Goal: Transaction & Acquisition: Purchase product/service

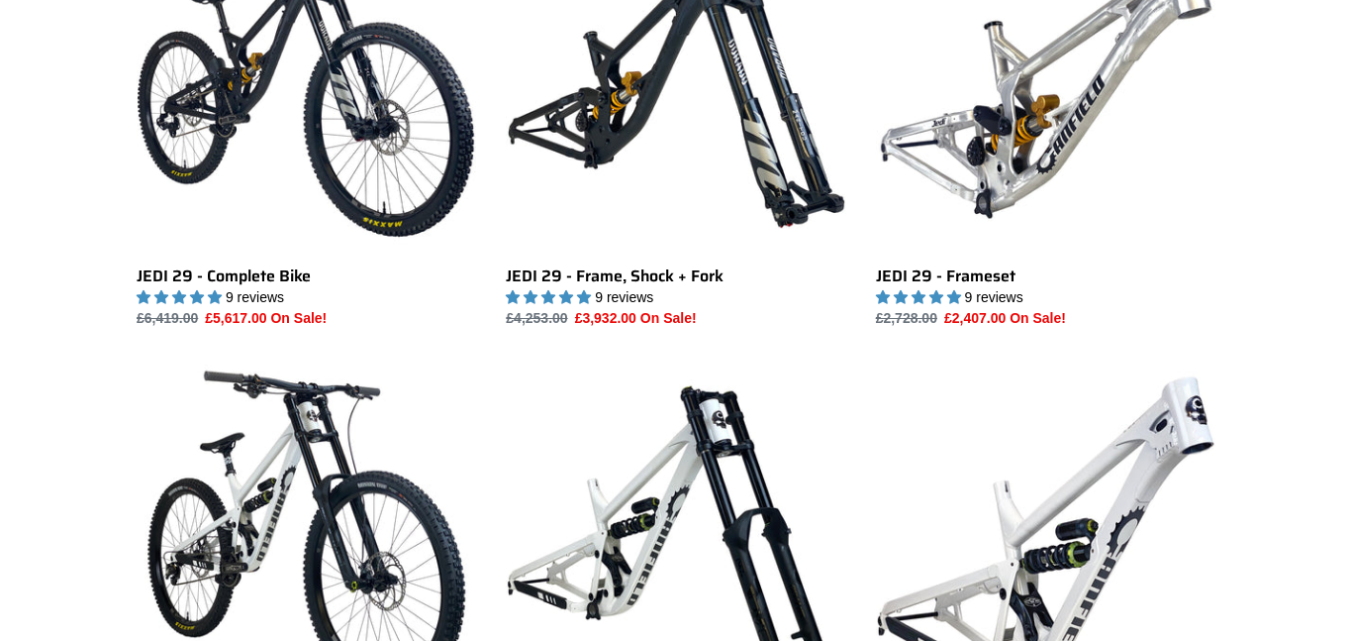
scroll to position [997, 0]
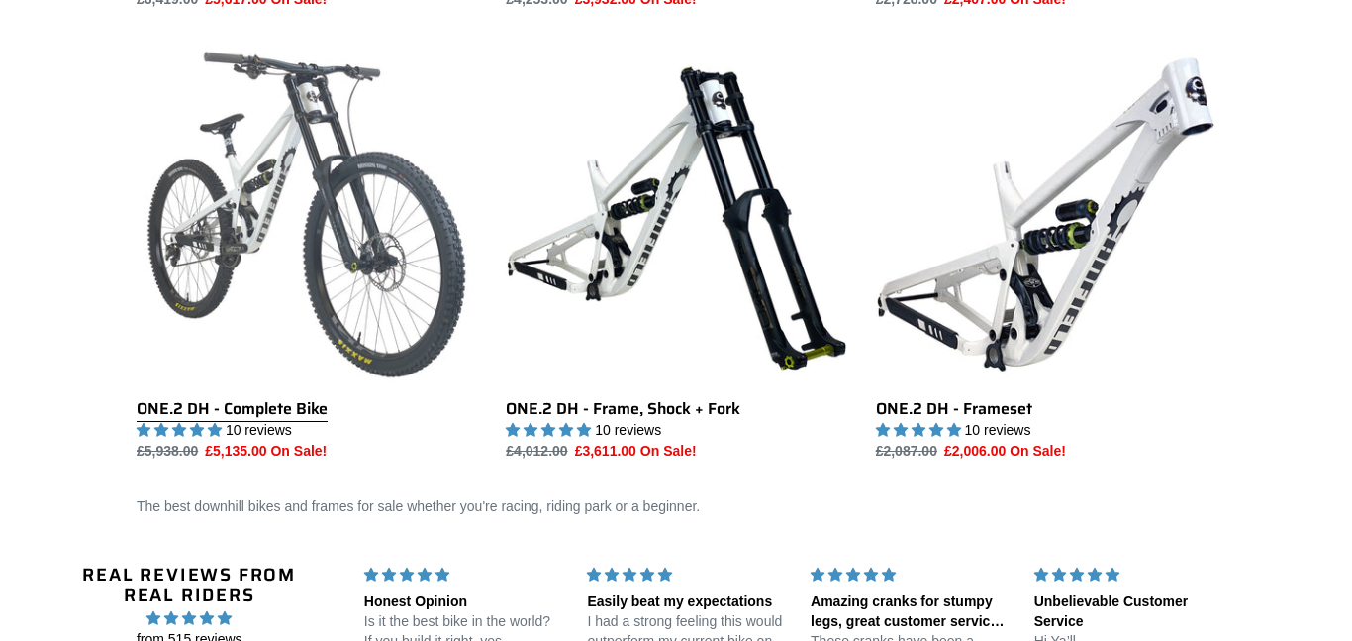
click at [271, 209] on link "ONE.2 DH - Complete Bike" at bounding box center [307, 253] width 340 height 417
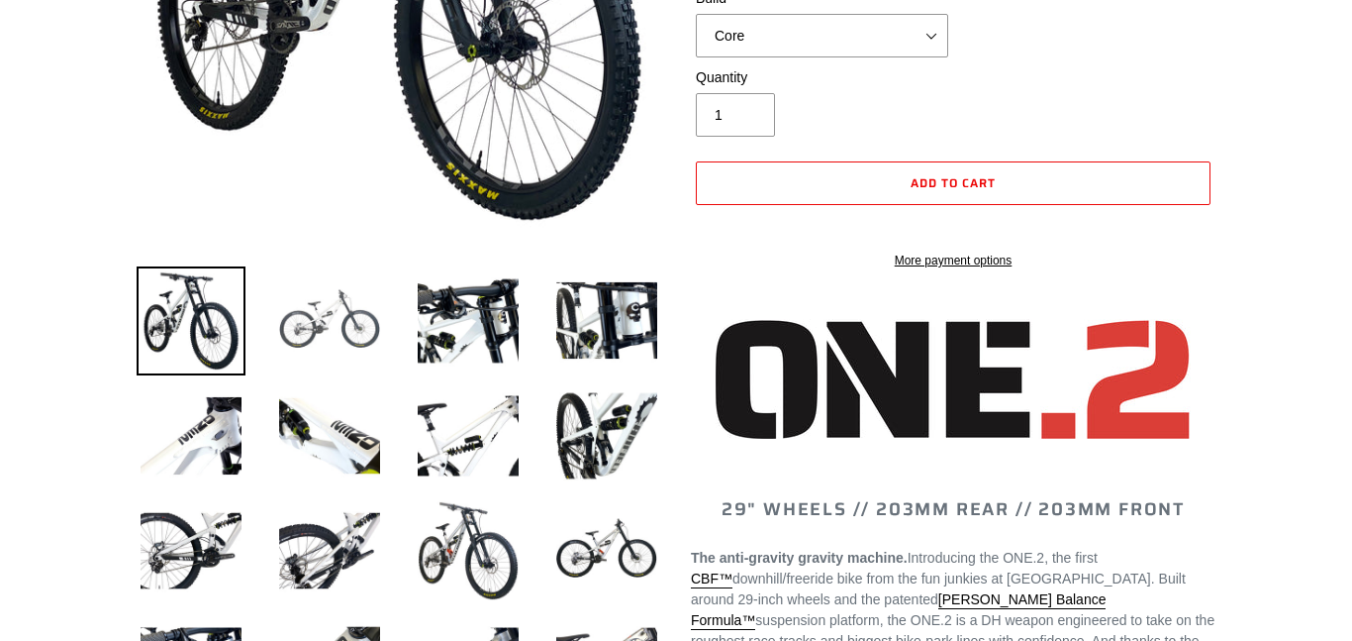
scroll to position [505, 0]
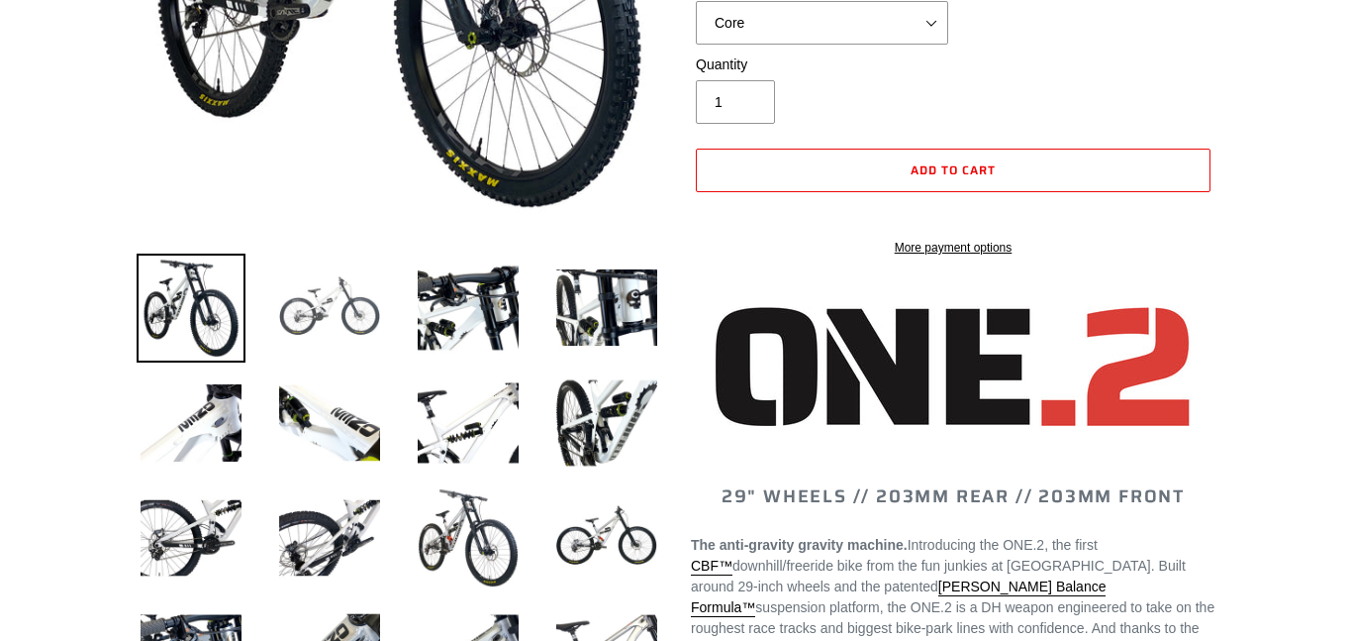
click at [370, 327] on img at bounding box center [329, 307] width 109 height 109
select select "highest-rating"
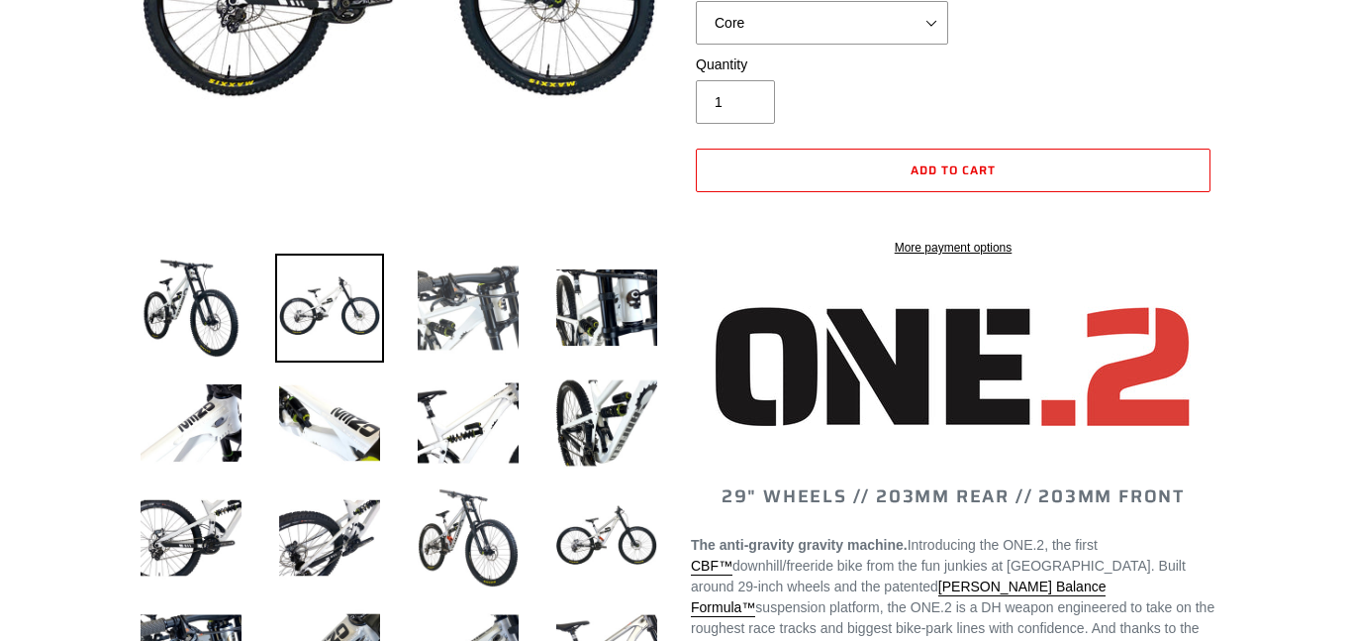
scroll to position [401, 0]
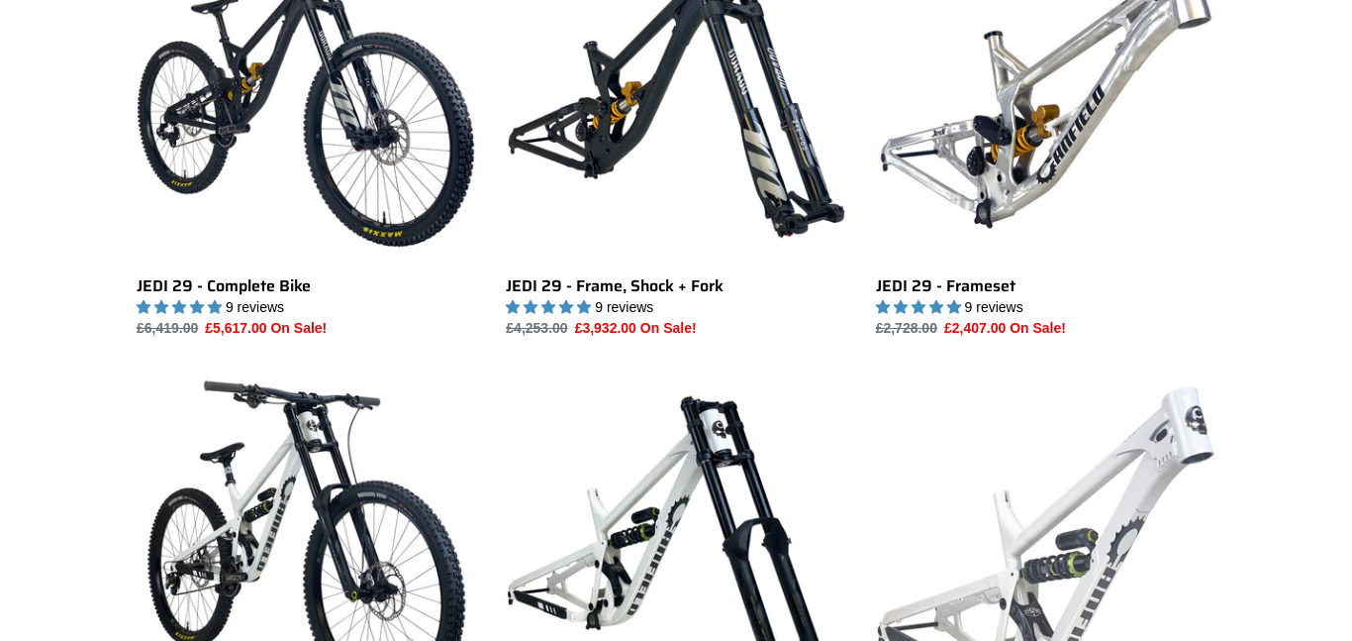
scroll to position [663, 0]
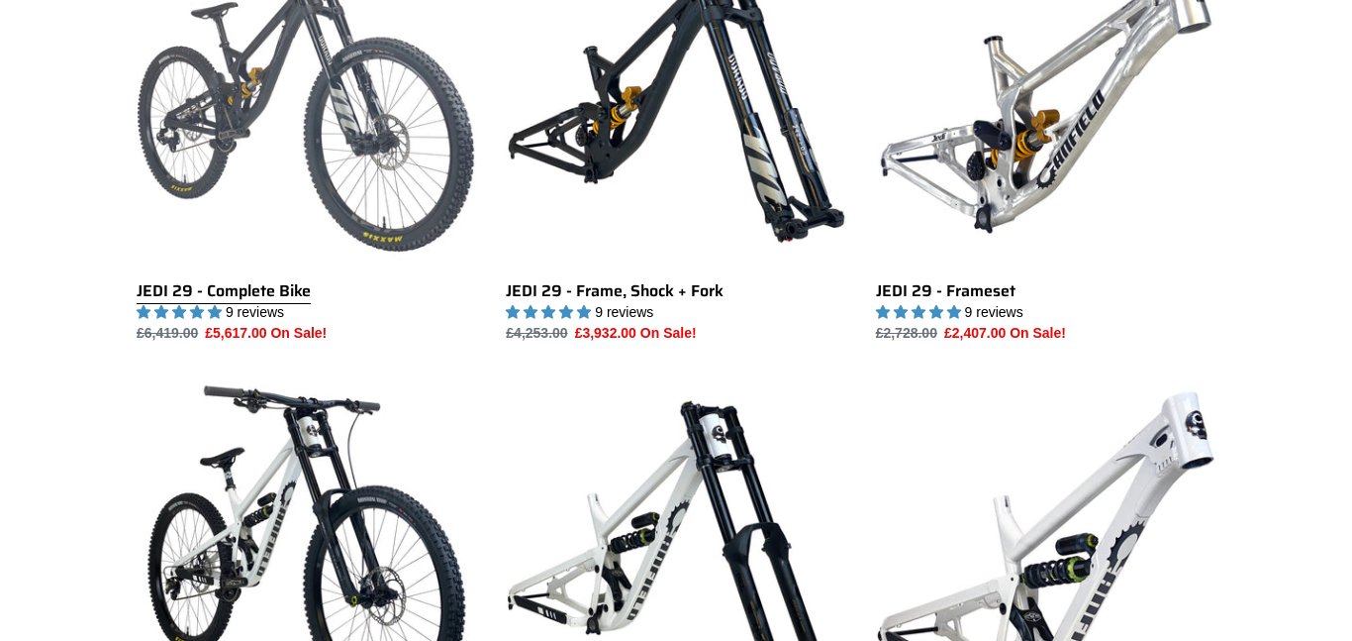
click at [188, 112] on link "JEDI 29 - Complete Bike" at bounding box center [307, 135] width 340 height 417
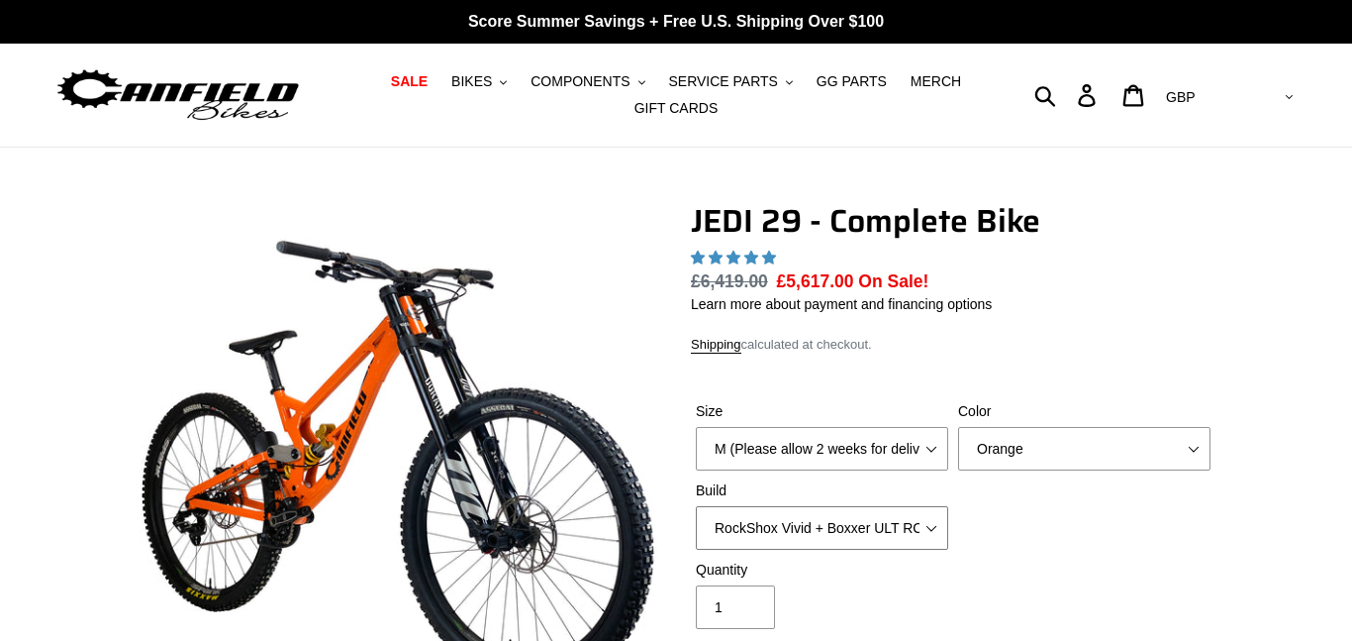
click at [873, 535] on select "RockShox Vivid + Boxxer ULT RC2 C3 200 + SRAM XO RockShox Vivid + Boxxer ULT RC…" at bounding box center [822, 528] width 252 height 44
select select "highest-rating"
select select "EXT eStoria LOK V3 + EXT Vaia 200 + Shimano"
click at [696, 506] on select "RockShox Vivid + Boxxer ULT RC2 C3 200 + SRAM XO RockShox Vivid + Boxxer ULT RC…" at bounding box center [822, 528] width 252 height 44
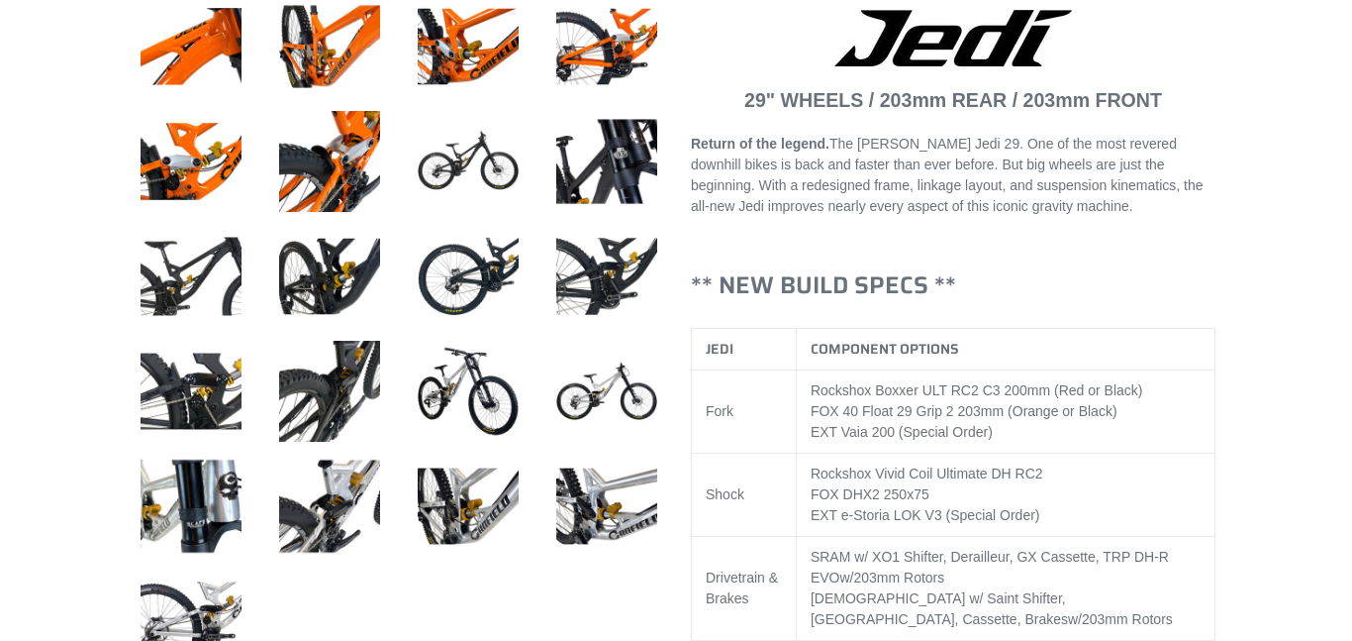
scroll to position [887, 0]
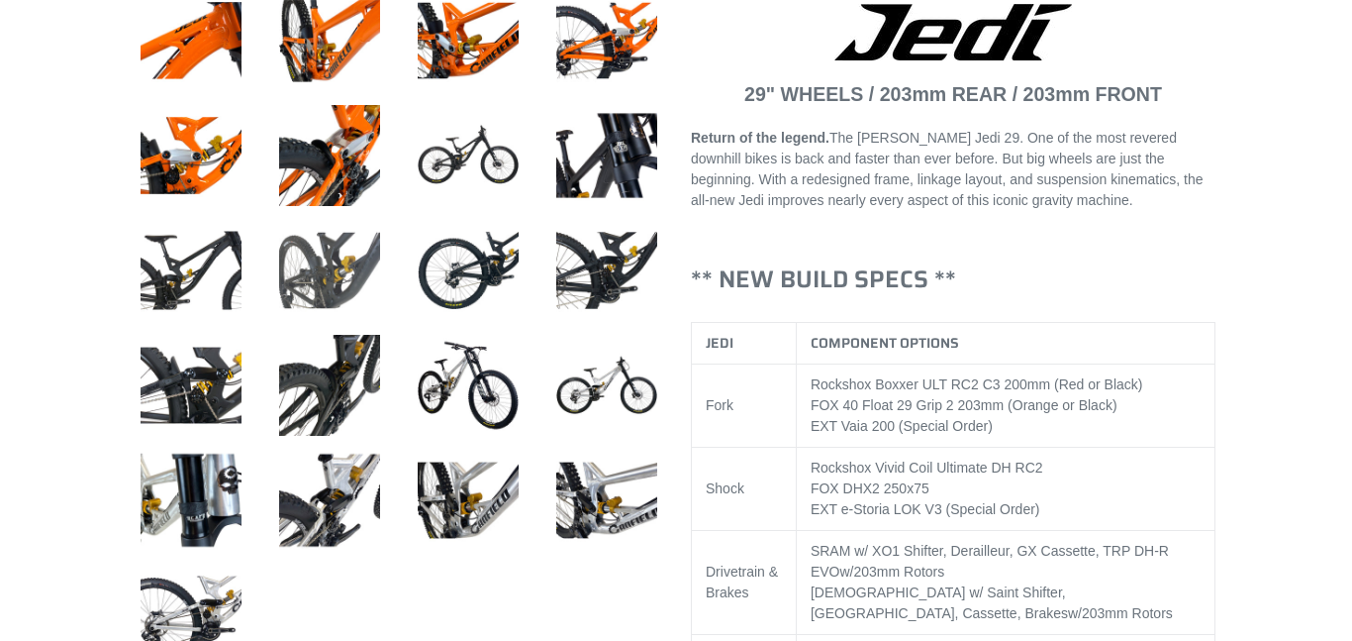
click at [322, 261] on img at bounding box center [329, 270] width 109 height 109
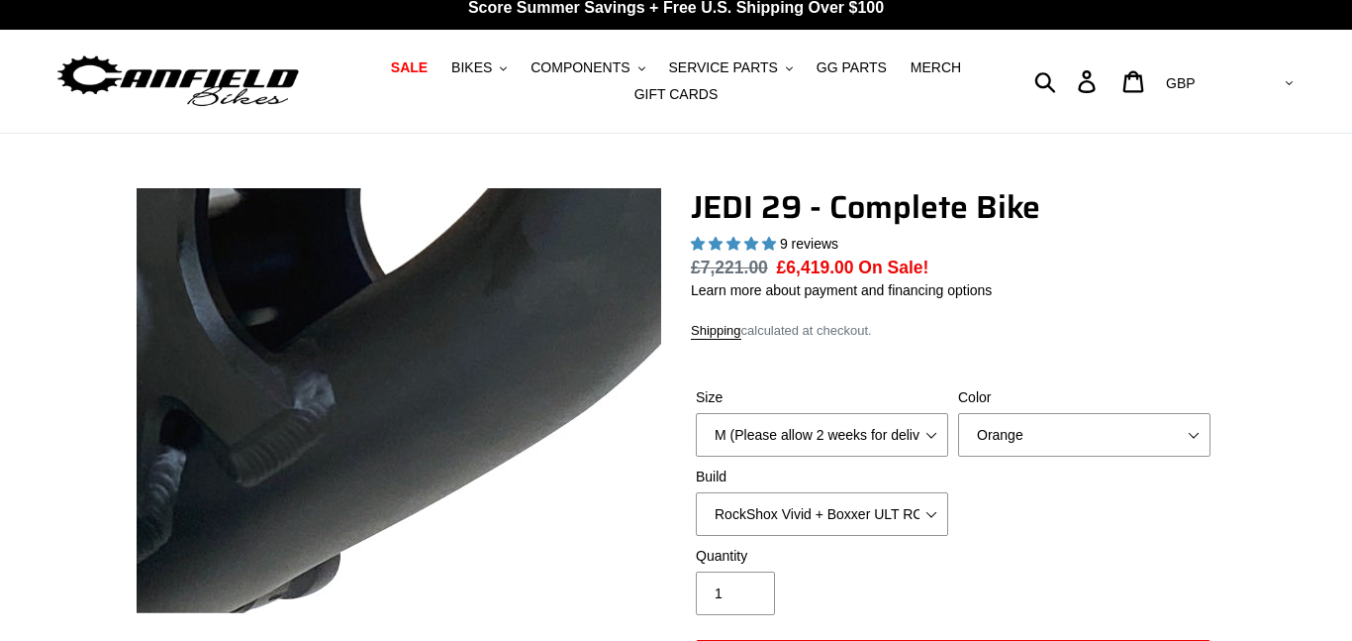
scroll to position [10, 0]
